Goal: Task Accomplishment & Management: Manage account settings

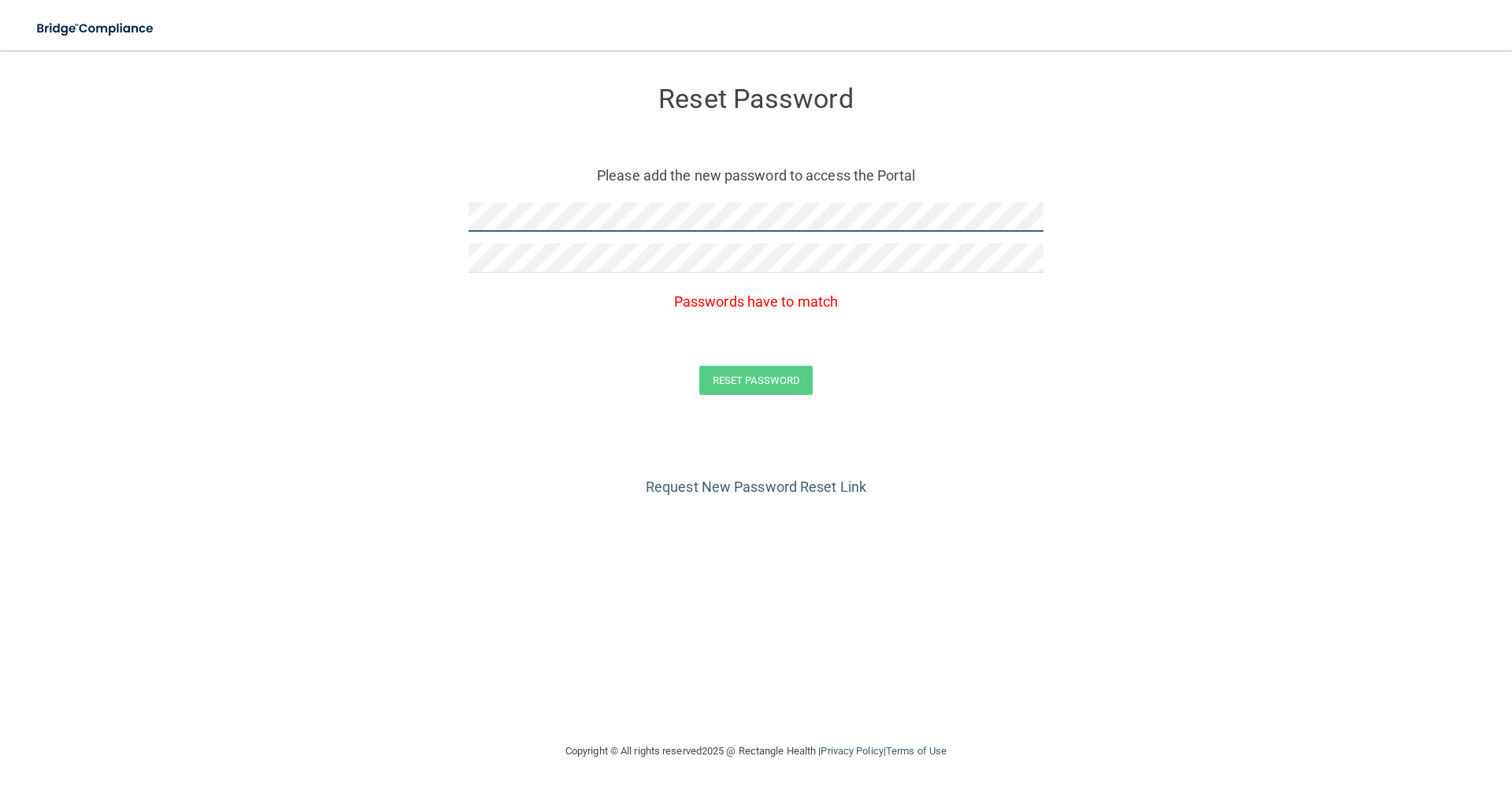
click at [419, 217] on form "Reset Password Please add the new password to access the Portal Passwords have …" at bounding box center [756, 244] width 1449 height 355
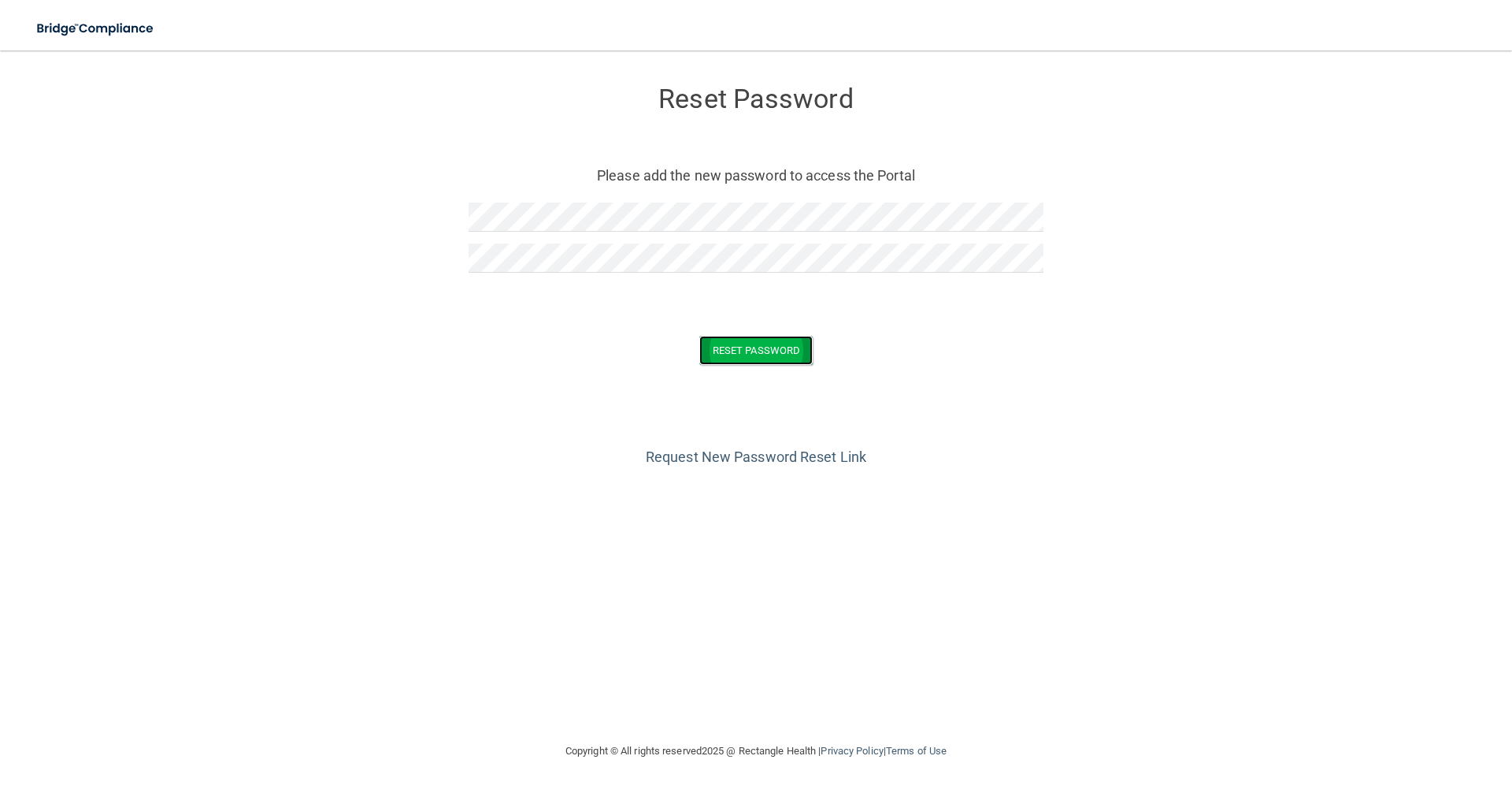
click at [799, 361] on button "Reset Password" at bounding box center [755, 350] width 113 height 29
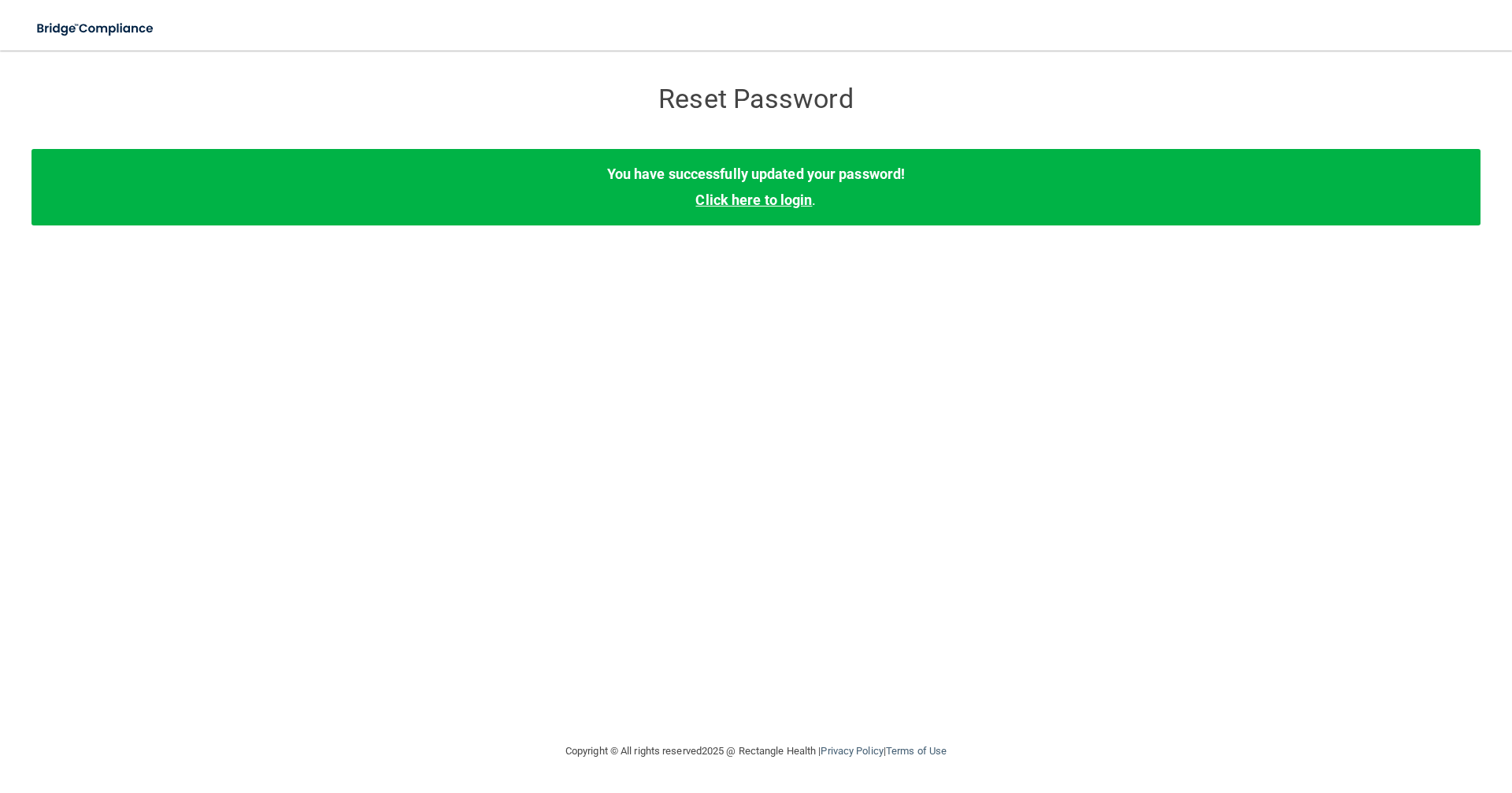
click at [747, 208] on link "Click here to login" at bounding box center [753, 200] width 116 height 17
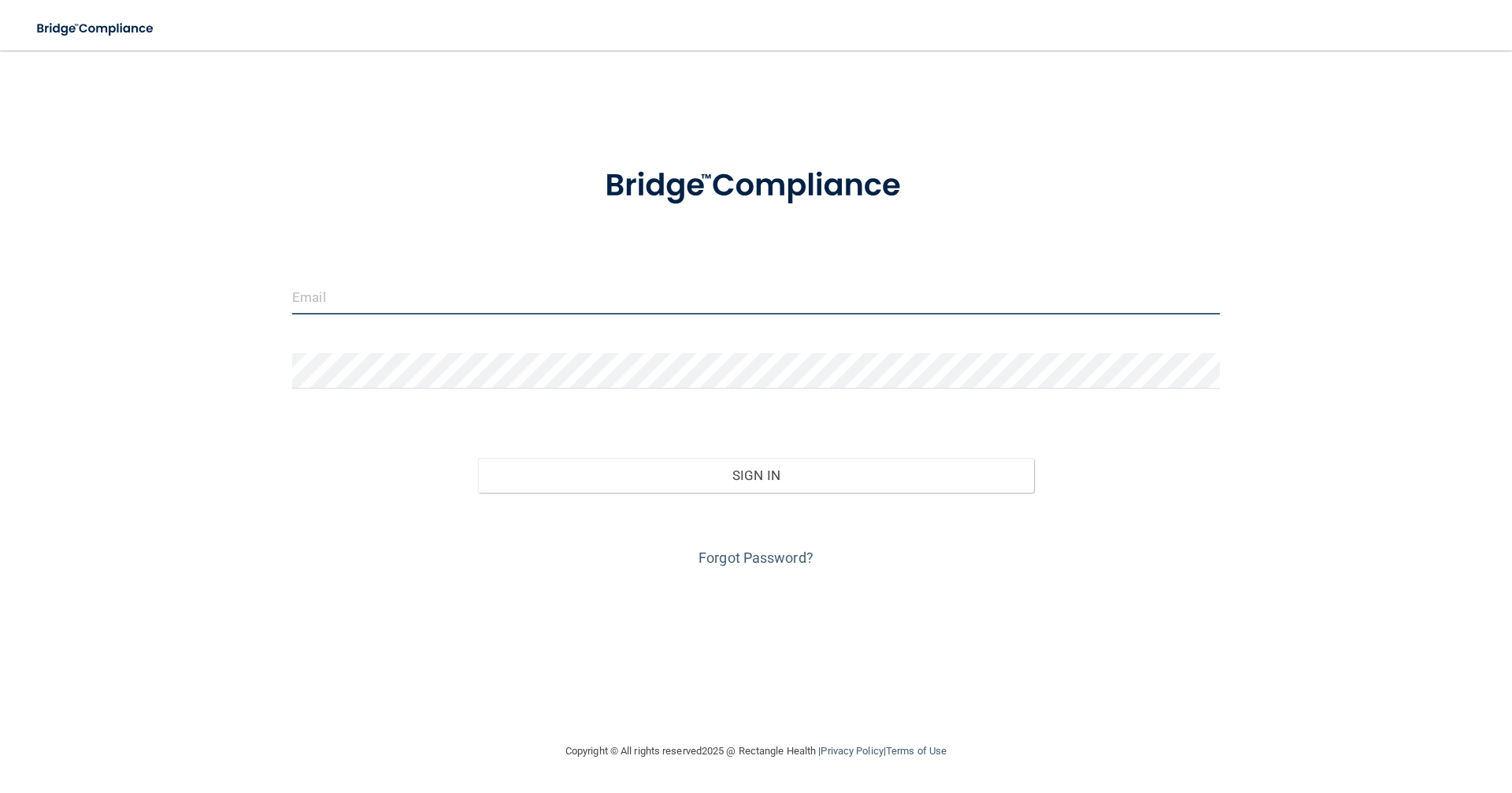
type input "[EMAIL_ADDRESS][DOMAIN_NAME]"
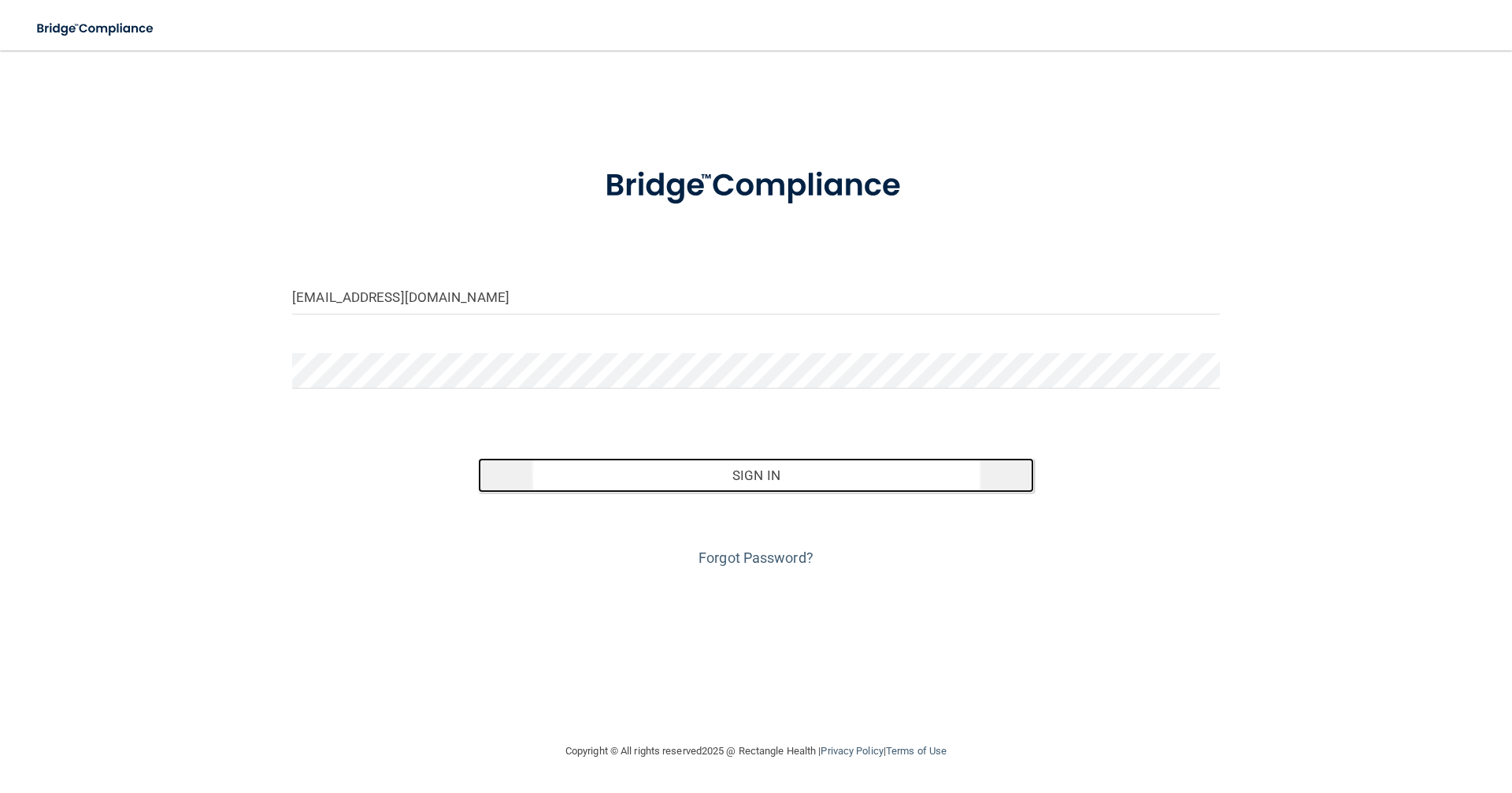
click at [744, 492] on button "Sign In" at bounding box center [756, 474] width 556 height 35
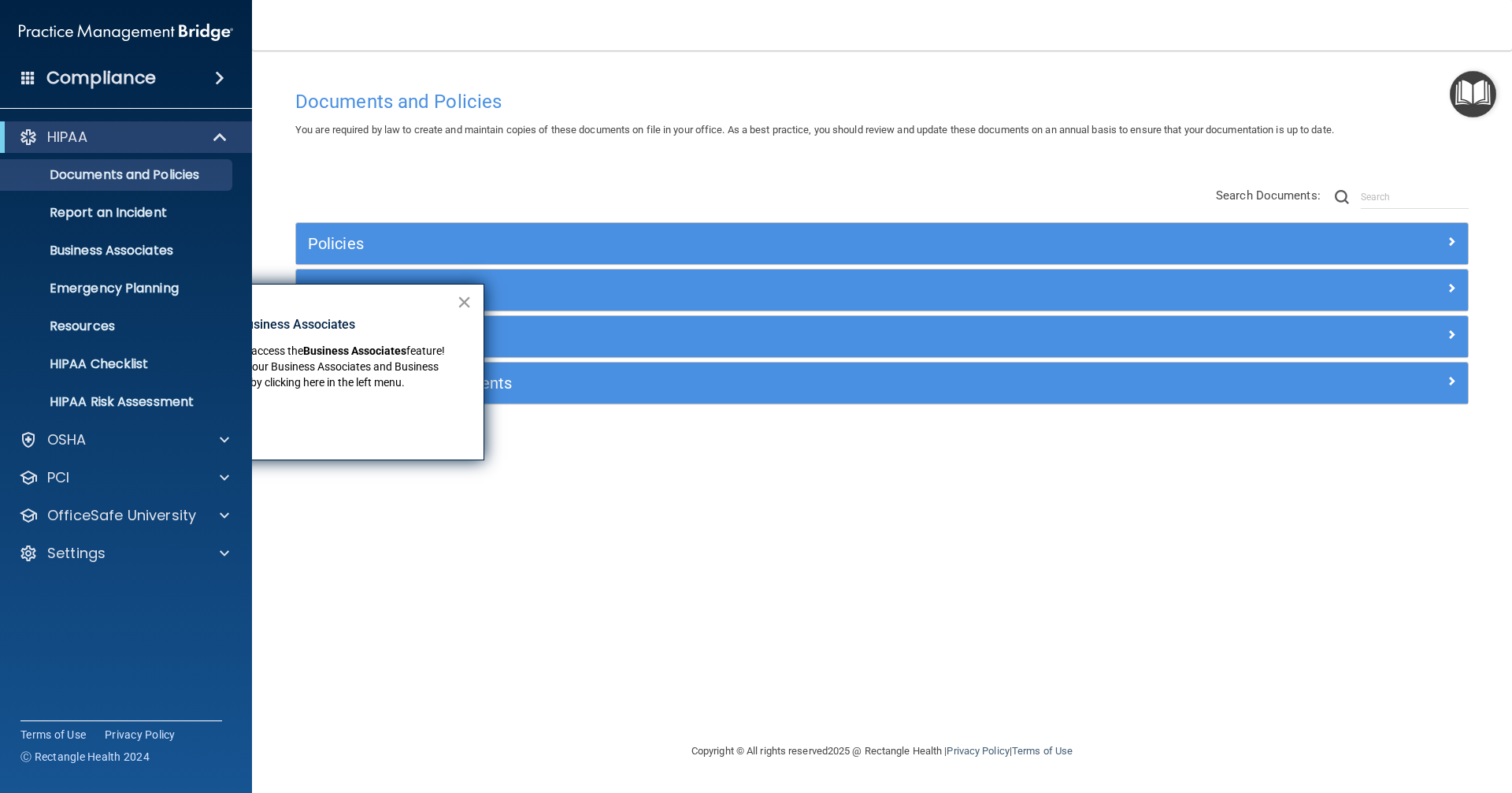
click at [463, 307] on button "×" at bounding box center [464, 301] width 15 height 25
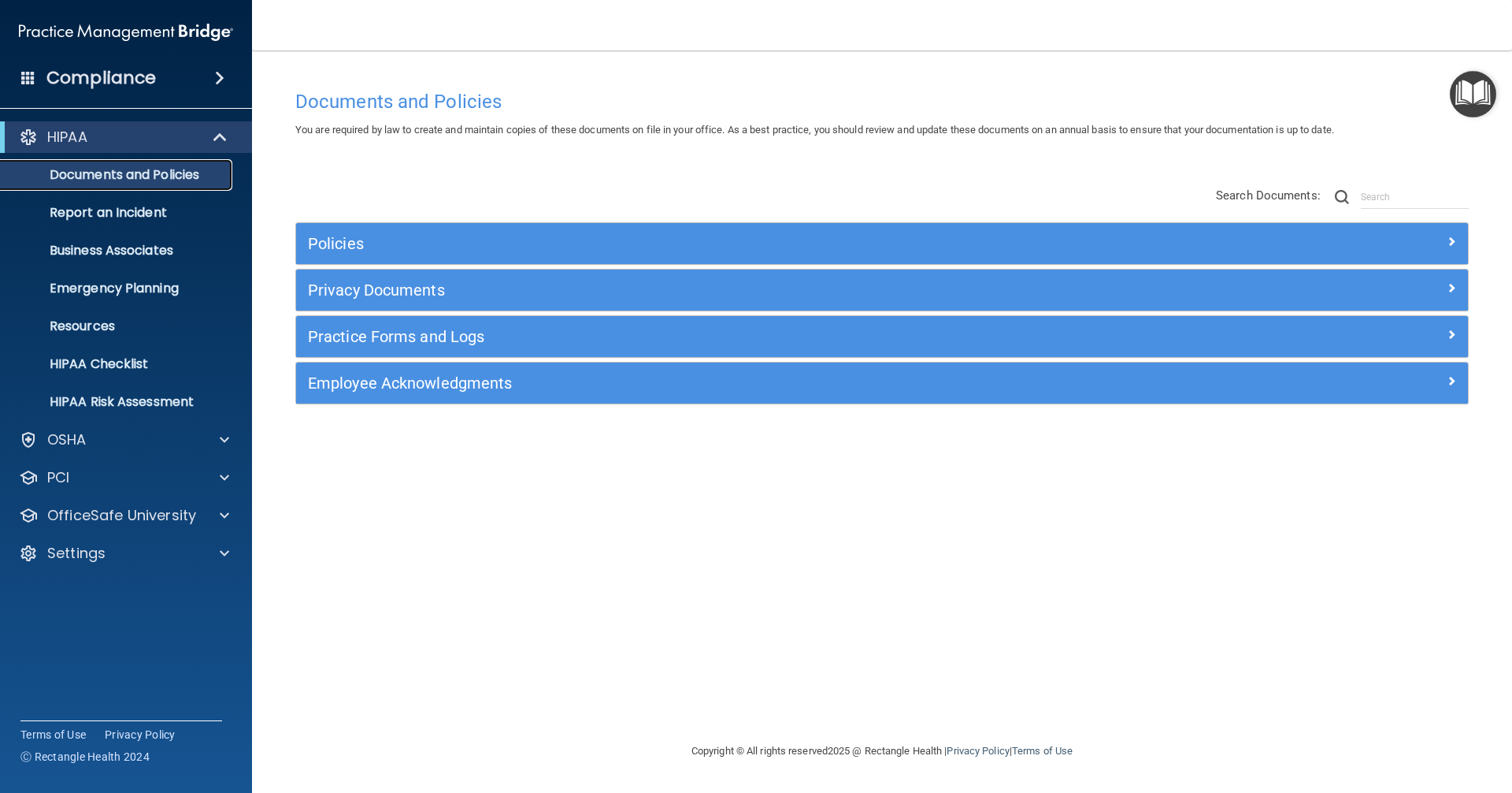
click at [101, 172] on p "Documents and Policies" at bounding box center [117, 174] width 215 height 16
click at [218, 141] on span at bounding box center [221, 137] width 13 height 19
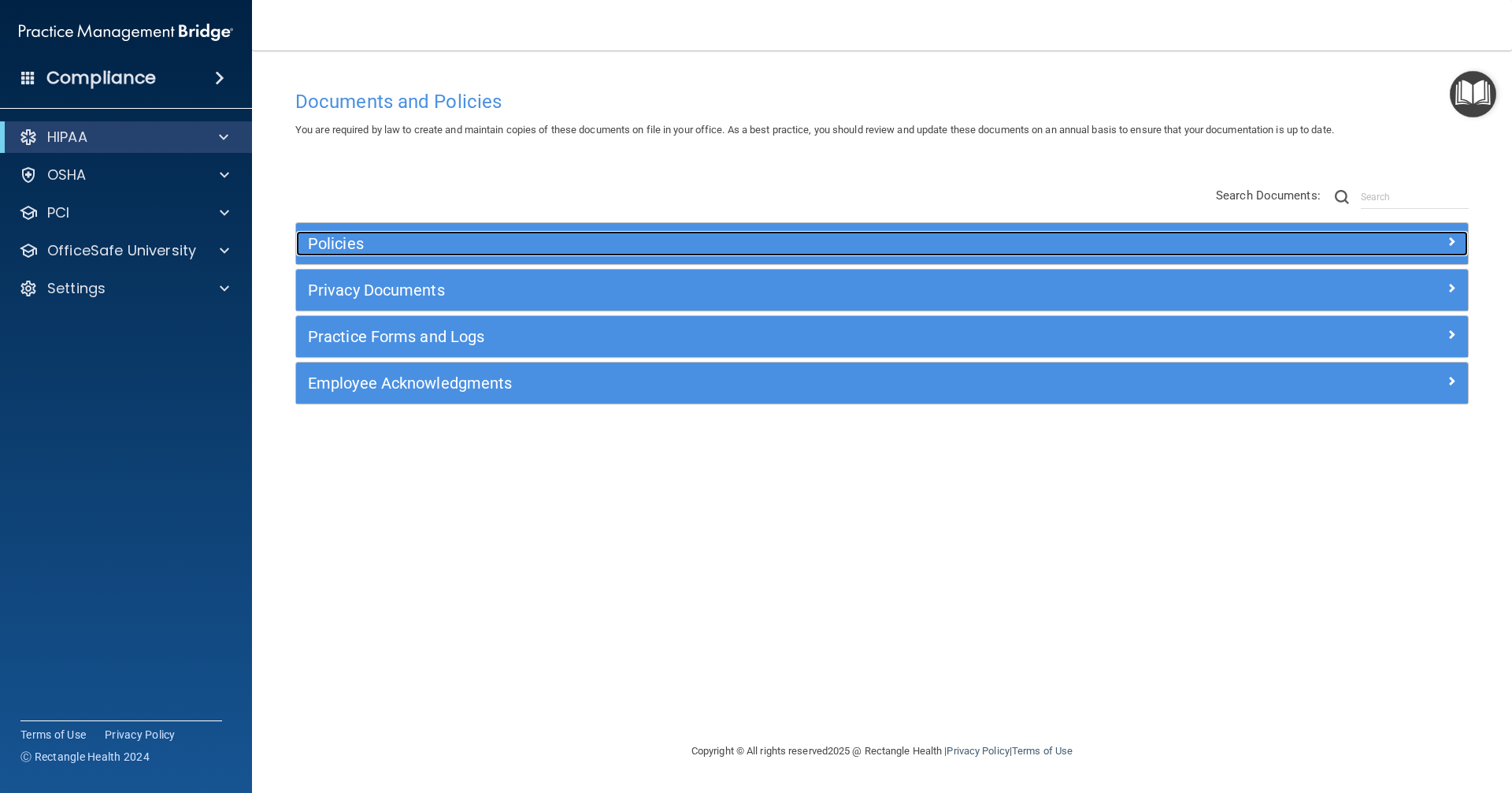
click at [335, 240] on h5 "Policies" at bounding box center [735, 243] width 855 height 17
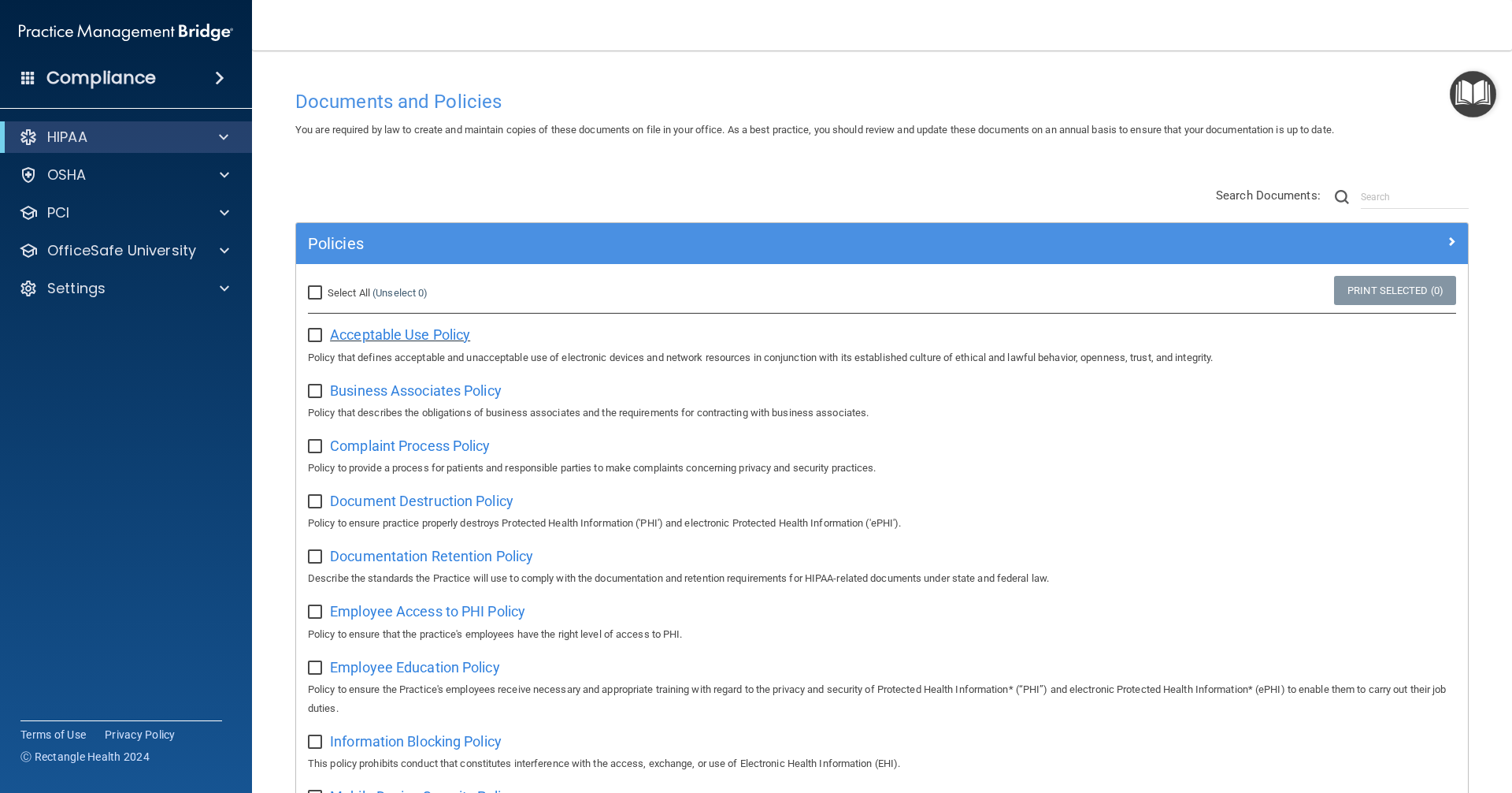
click at [414, 332] on span "Acceptable Use Policy" at bounding box center [400, 335] width 141 height 17
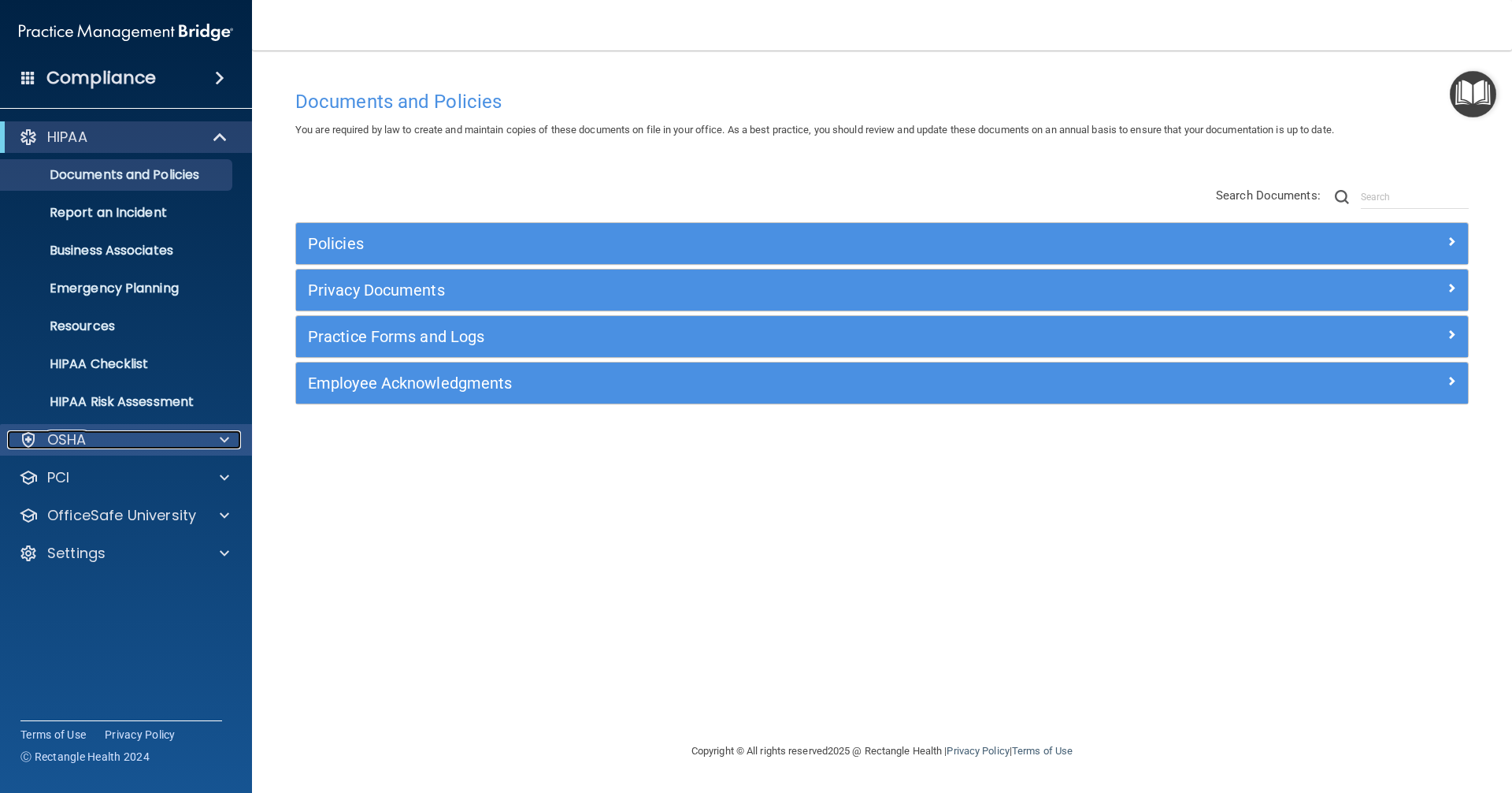
click at [96, 443] on div "OSHA" at bounding box center [105, 440] width 195 height 19
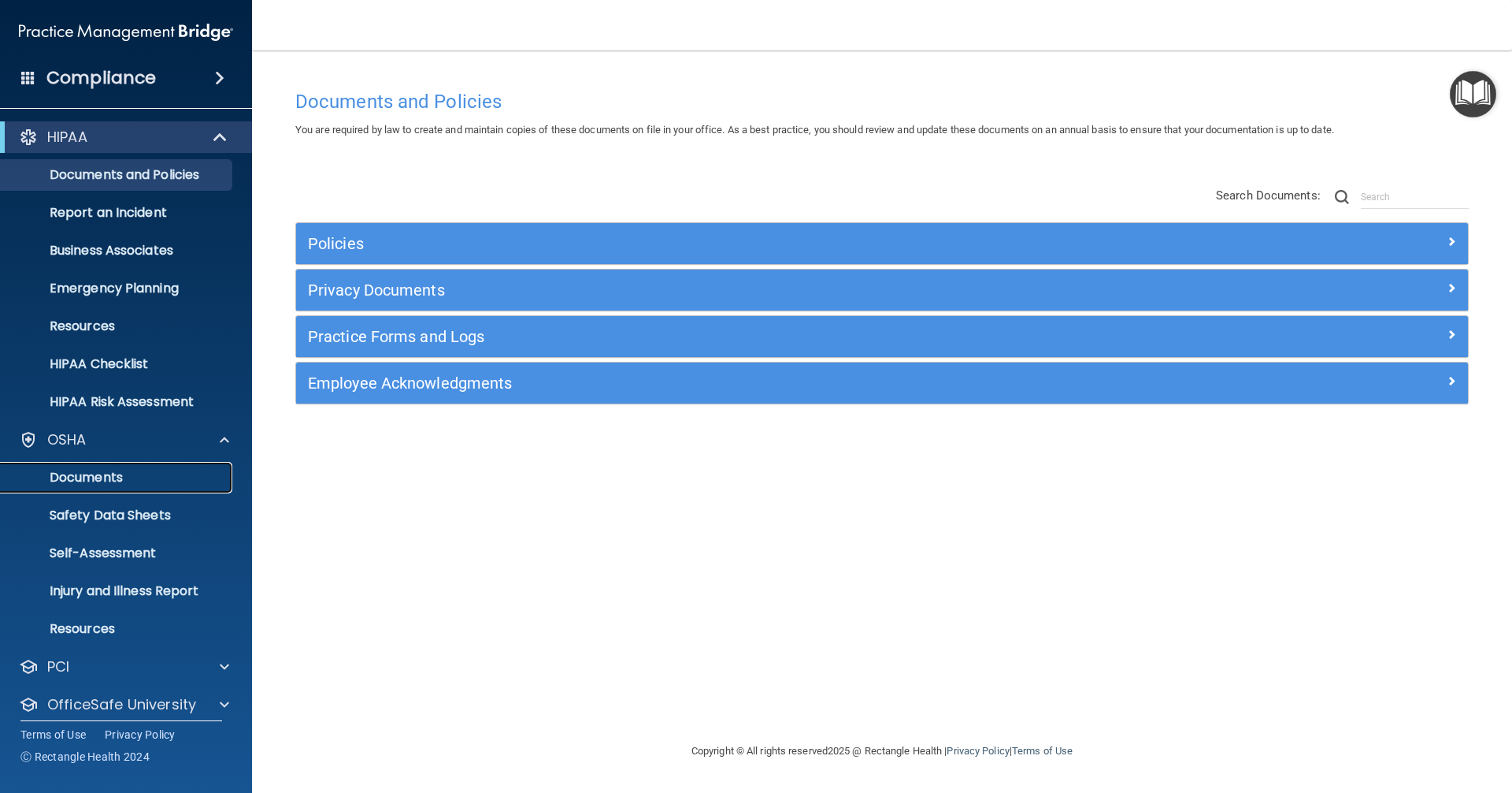
click at [91, 480] on p "Documents" at bounding box center [117, 477] width 215 height 16
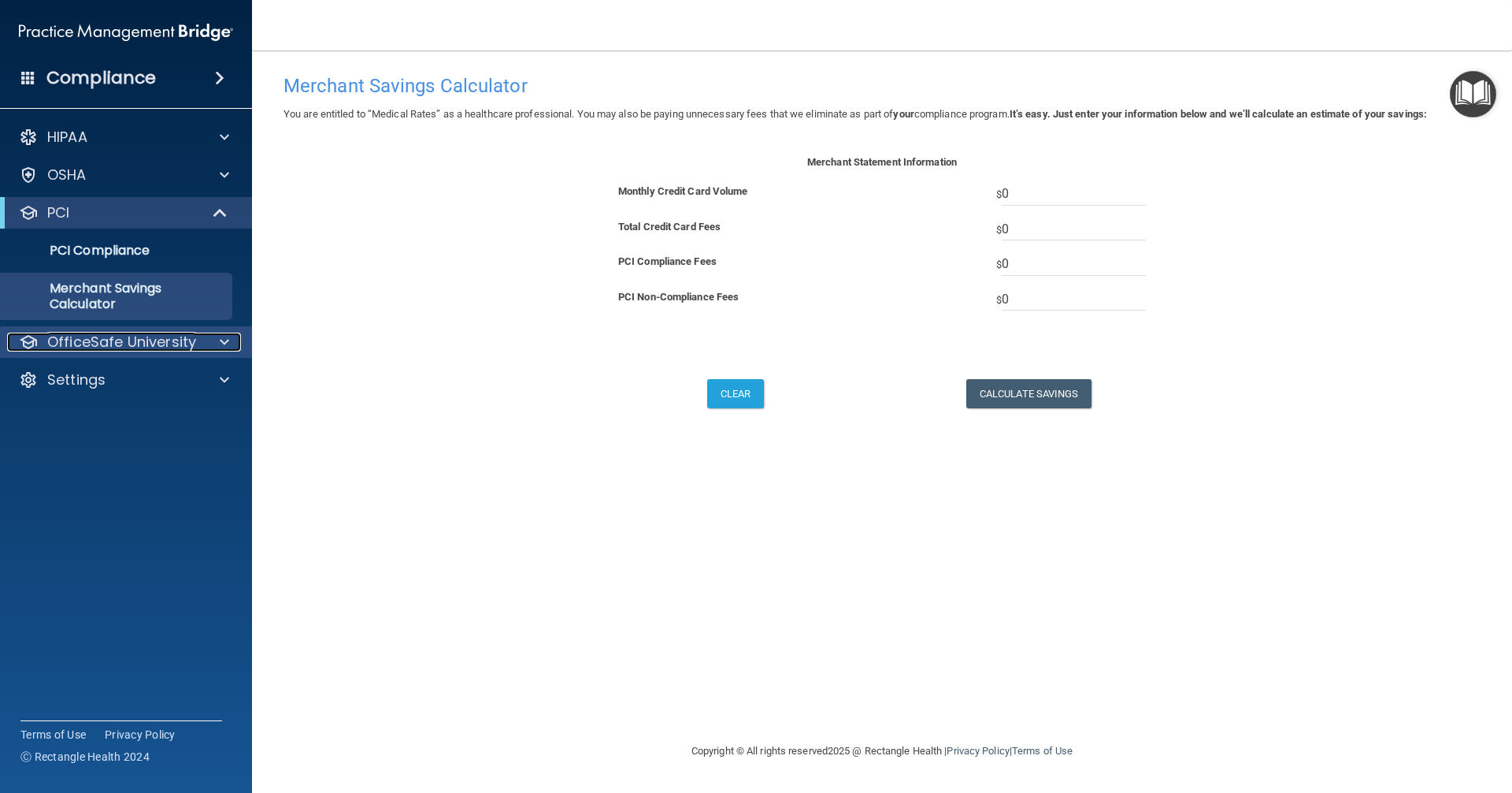
click at [96, 343] on p "OfficeSafe University" at bounding box center [121, 342] width 149 height 19
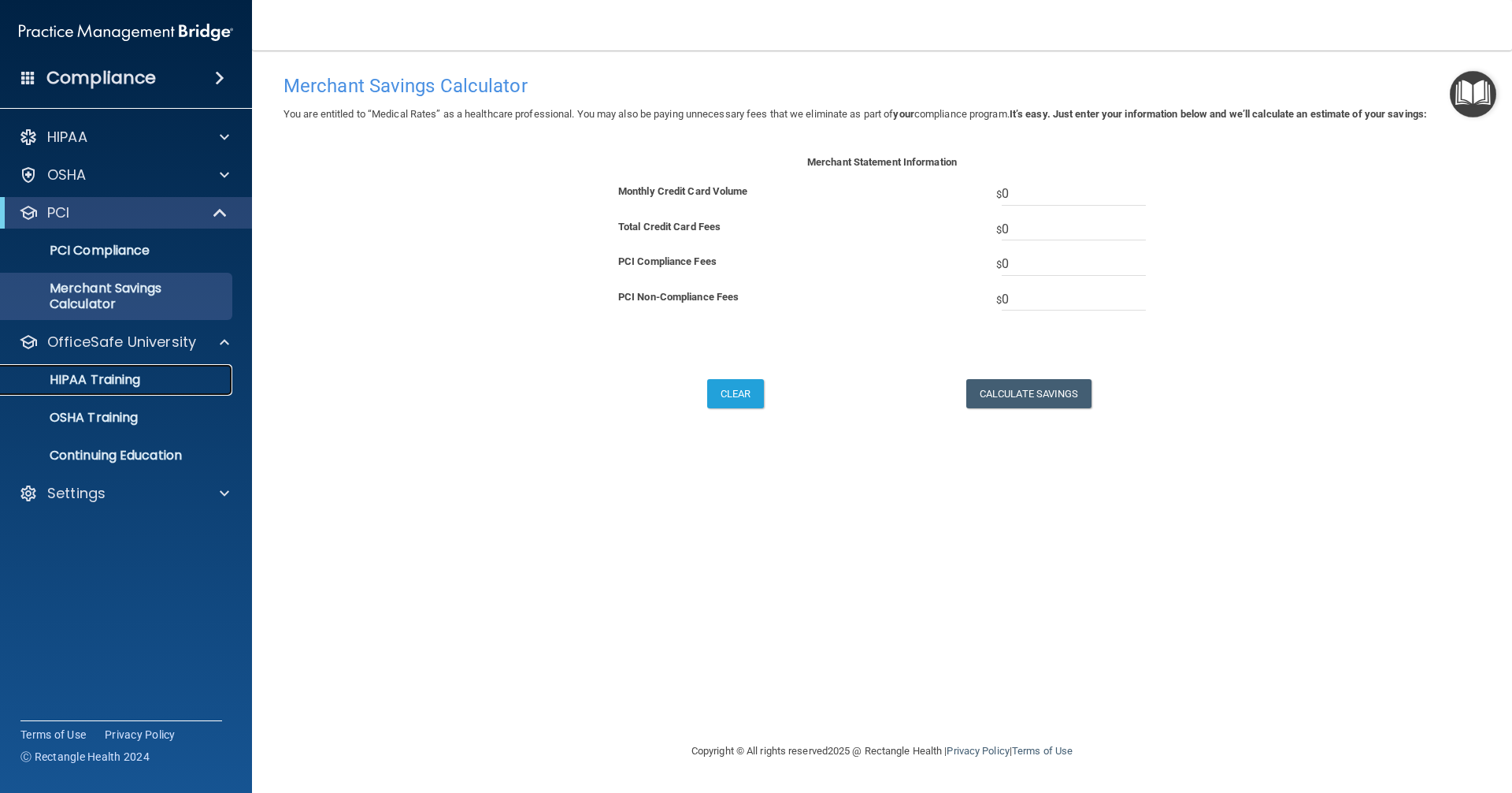
click at [96, 377] on p "HIPAA Training" at bounding box center [75, 380] width 130 height 16
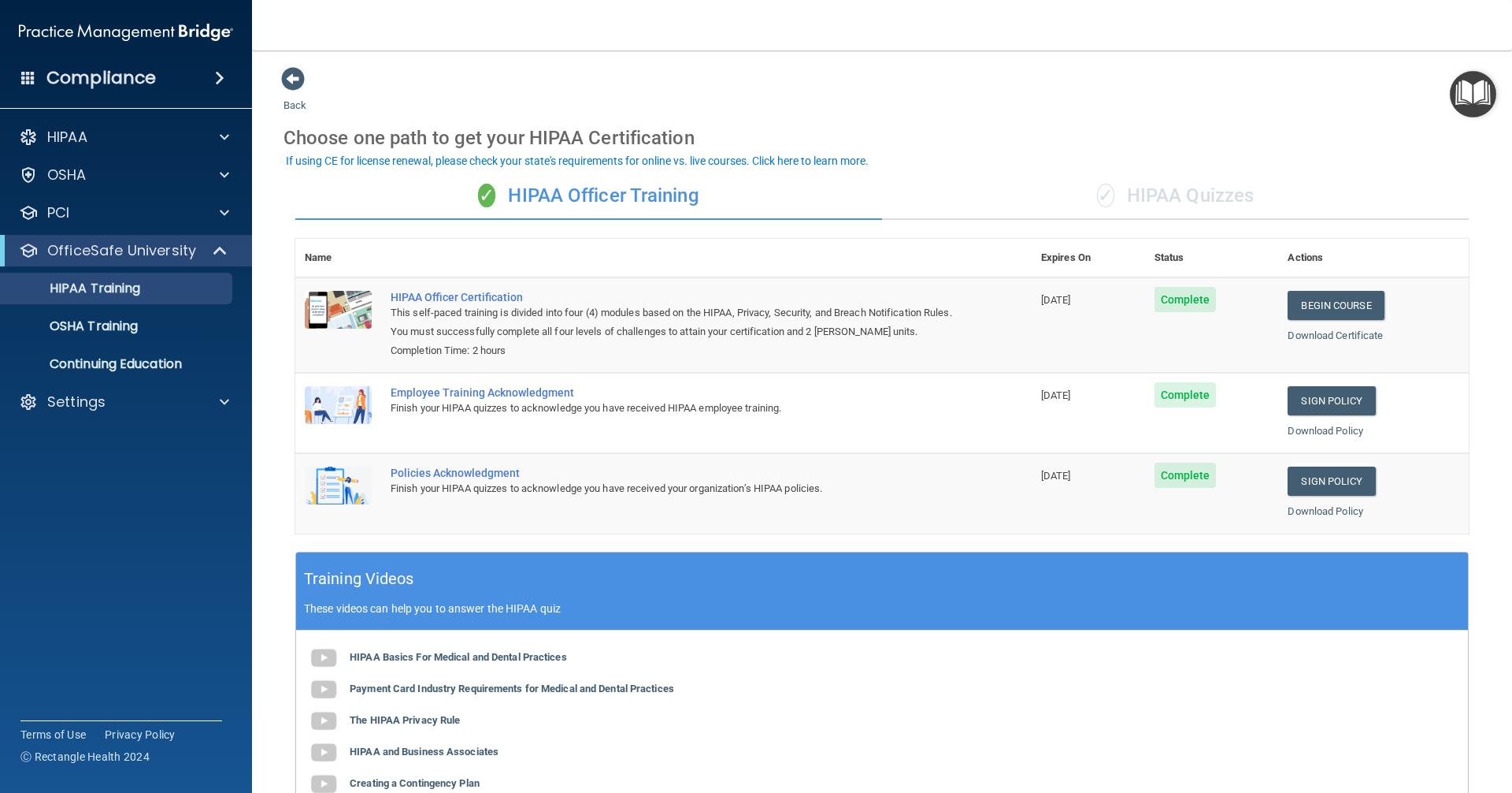
click at [106, 80] on h4 "Compliance" at bounding box center [101, 78] width 110 height 22
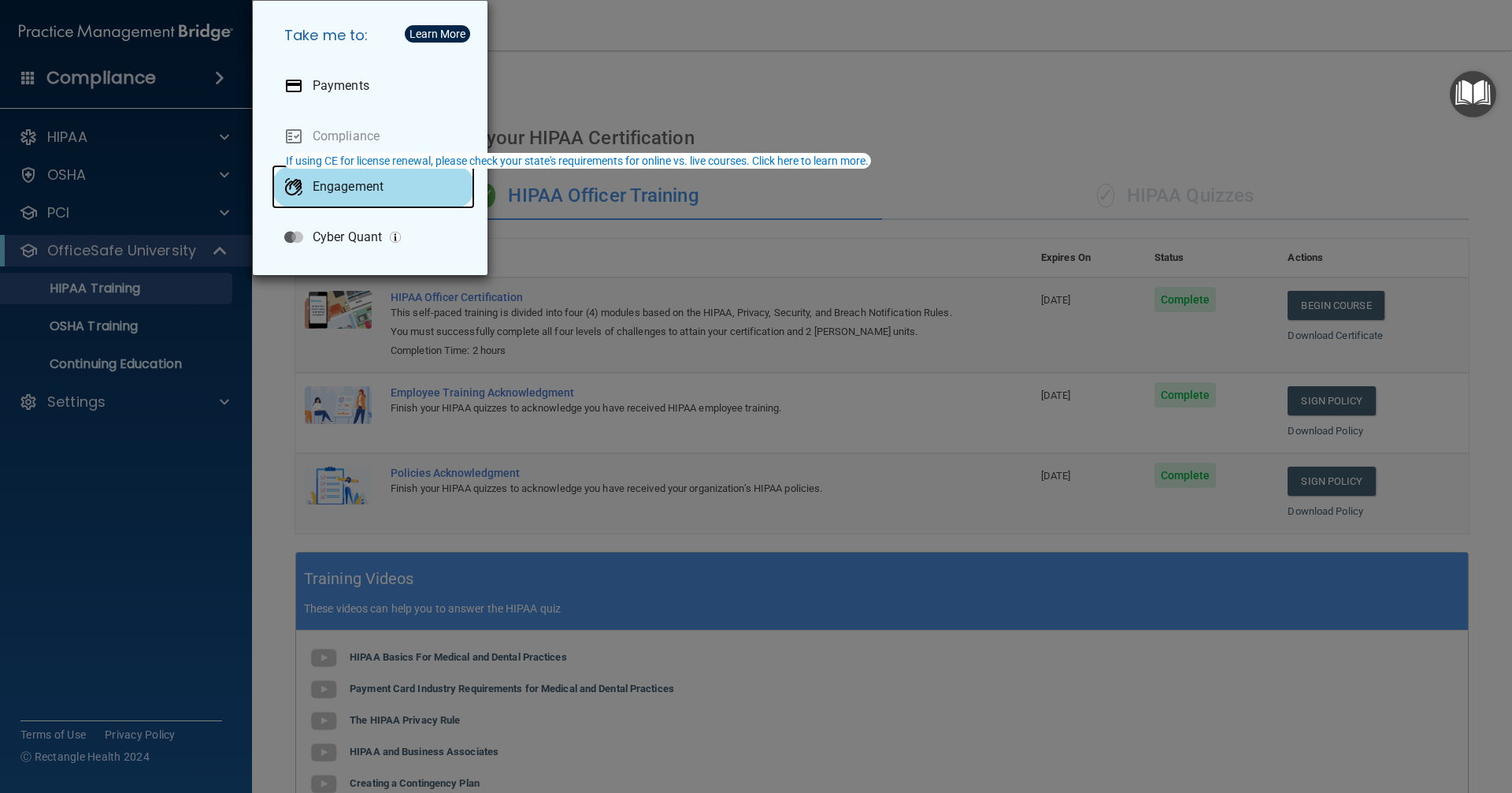
click at [338, 190] on p "Engagement" at bounding box center [348, 187] width 71 height 16
